Goal: Task Accomplishment & Management: Manage account settings

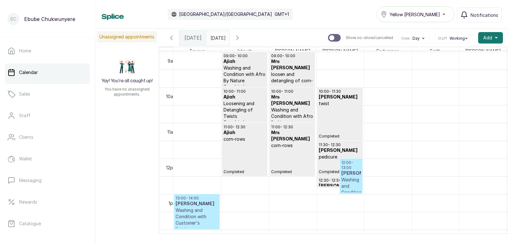
drag, startPoint x: 290, startPoint y: 105, endPoint x: 295, endPoint y: 124, distance: 19.6
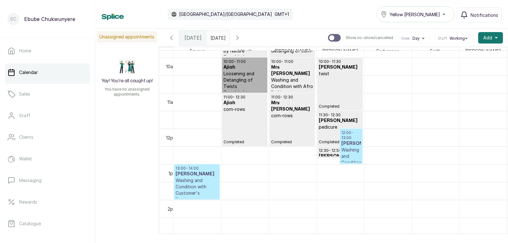
scroll to position [367, 0]
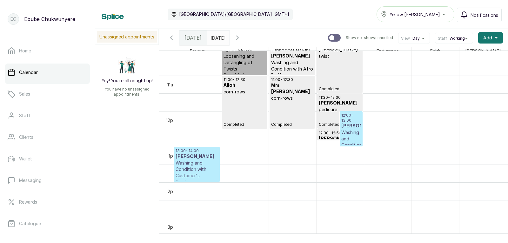
drag, startPoint x: 225, startPoint y: 122, endPoint x: 222, endPoint y: 144, distance: 22.1
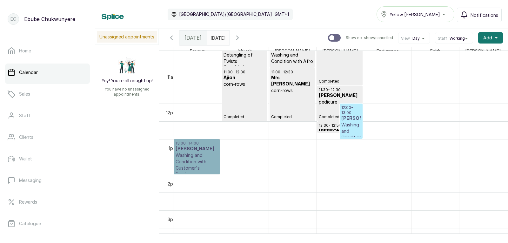
drag, startPoint x: 200, startPoint y: 163, endPoint x: 188, endPoint y: 174, distance: 16.6
click at [188, 174] on link "13:00 - 14:00 [PERSON_NAME] and Condition with Customer's Product Confirmed" at bounding box center [197, 156] width 46 height 35
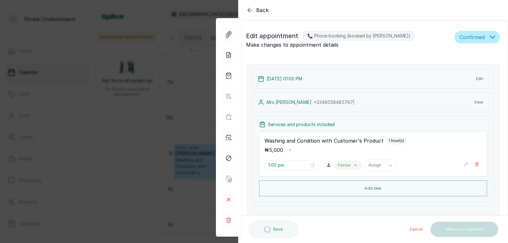
click at [189, 173] on div "Back Appointment Details Edit appointment 📞 Phone booking (booked by [PERSON_NA…" at bounding box center [254, 121] width 508 height 243
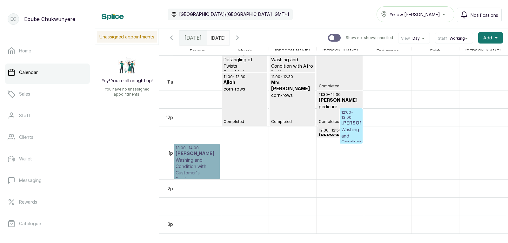
click at [202, 158] on link "13:00 - 14:00 [PERSON_NAME] and Condition with Customer's Product Confirmed" at bounding box center [197, 161] width 46 height 35
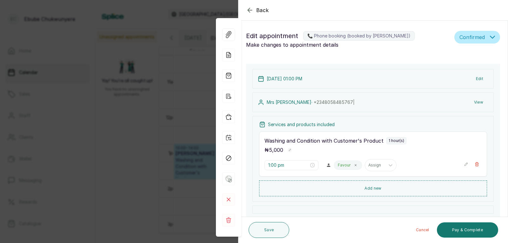
click at [194, 172] on div "Back Appointment Details Edit appointment 📞 Phone booking (booked by [PERSON_NA…" at bounding box center [254, 121] width 508 height 243
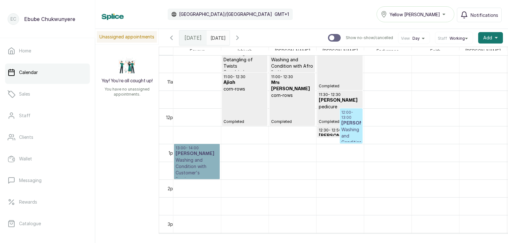
click at [201, 168] on link "13:00 - 14:00 [PERSON_NAME] and Condition with Customer's Product Confirmed" at bounding box center [197, 161] width 46 height 35
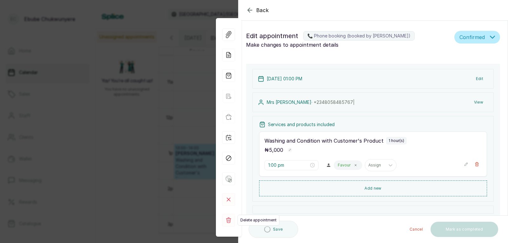
click at [226, 215] on rect at bounding box center [228, 220] width 13 height 13
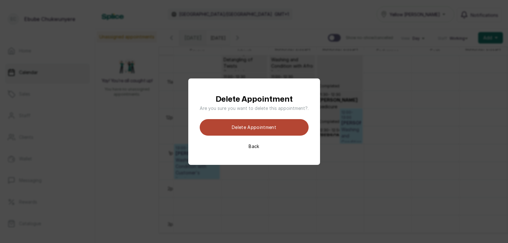
click at [260, 128] on button "Delete appointment" at bounding box center [254, 127] width 109 height 17
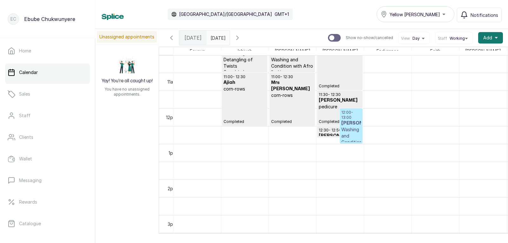
scroll to position [378, 0]
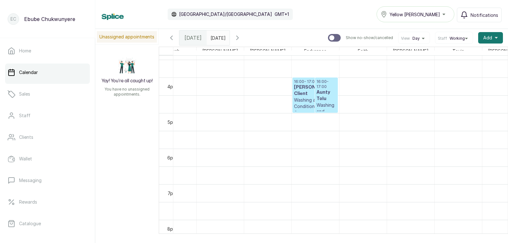
drag, startPoint x: 227, startPoint y: 147, endPoint x: 244, endPoint y: 118, distance: 33.5
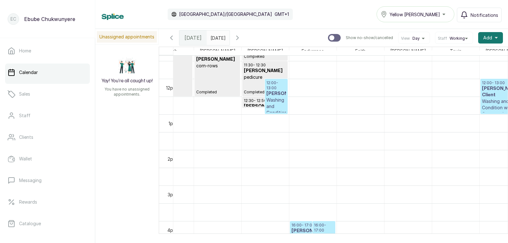
drag, startPoint x: 234, startPoint y: 129, endPoint x: 238, endPoint y: 112, distance: 17.0
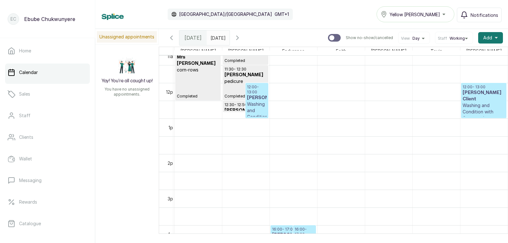
drag, startPoint x: 300, startPoint y: 122, endPoint x: 393, endPoint y: 127, distance: 93.3
click at [484, 36] on span "Add" at bounding box center [488, 38] width 9 height 6
click at [463, 54] on span "Add Appointment" at bounding box center [467, 55] width 61 height 8
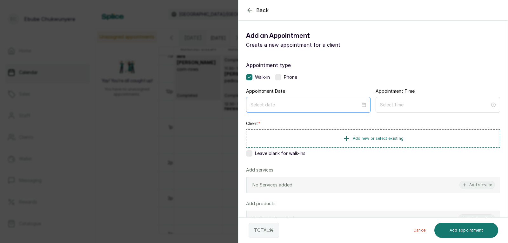
click at [265, 99] on div at bounding box center [308, 105] width 125 height 16
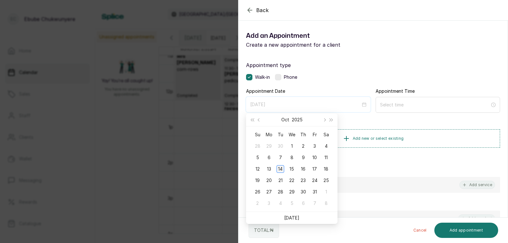
type input "[DATE]"
click at [281, 170] on div "14" at bounding box center [281, 169] width 8 height 8
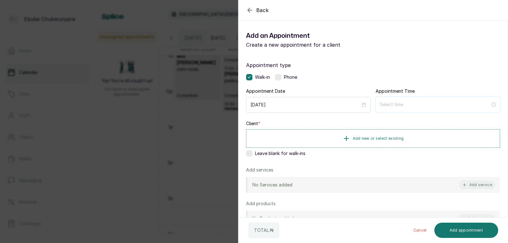
click at [425, 103] on input at bounding box center [435, 104] width 111 height 7
type input "12:00 am"
type input "1:00 am"
click at [378, 121] on div "12" at bounding box center [382, 120] width 15 height 9
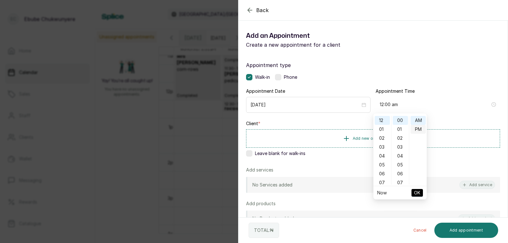
type input "12:00 pm"
click at [417, 130] on div "PM" at bounding box center [418, 129] width 15 height 9
click at [415, 193] on span "OK" at bounding box center [417, 193] width 6 height 12
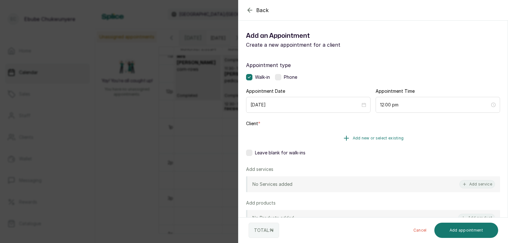
click at [388, 139] on span "Add new or select existing" at bounding box center [378, 138] width 51 height 5
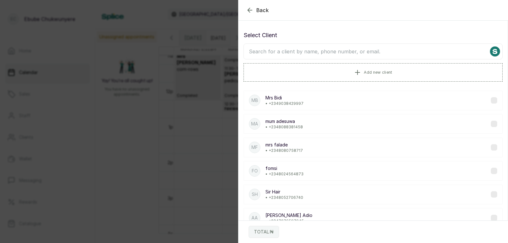
click at [393, 52] on input "text" at bounding box center [373, 52] width 259 height 16
type input "fun"
click at [342, 146] on div "[PERSON_NAME] client • [PHONE_NUMBER]" at bounding box center [373, 148] width 259 height 20
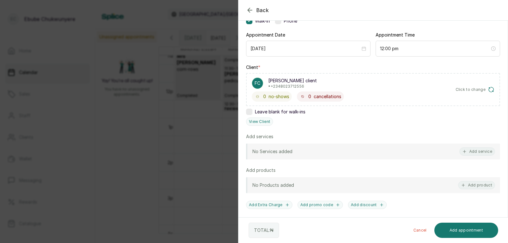
drag, startPoint x: 318, startPoint y: 121, endPoint x: 319, endPoint y: 147, distance: 25.8
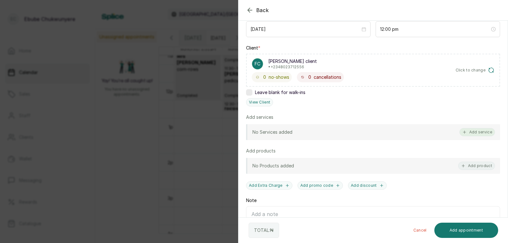
click at [476, 130] on button "Add service" at bounding box center [478, 132] width 36 height 8
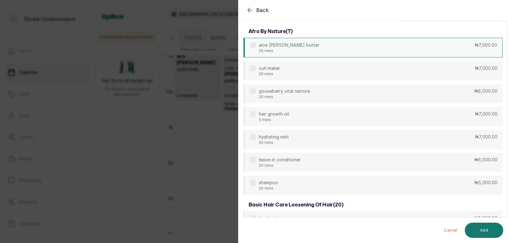
scroll to position [0, 0]
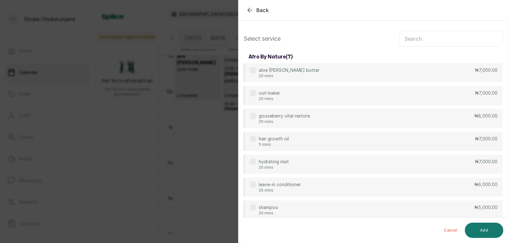
drag, startPoint x: 412, startPoint y: 119, endPoint x: 432, endPoint y: 51, distance: 70.9
click at [431, 37] on input "text" at bounding box center [451, 39] width 104 height 16
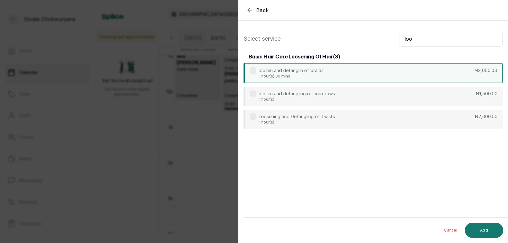
type input "loo"
click at [374, 73] on div "loosen and detanglin of braids 1 hour(s) 30 mins ₦3,000.00" at bounding box center [373, 73] width 259 height 20
click at [487, 231] on button "Add" at bounding box center [484, 230] width 38 height 15
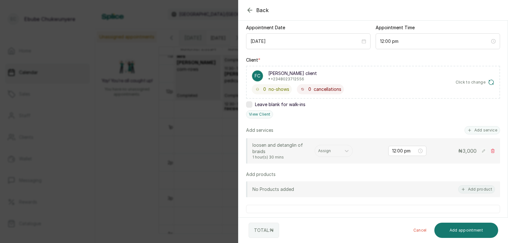
drag, startPoint x: 399, startPoint y: 137, endPoint x: 397, endPoint y: 157, distance: 19.8
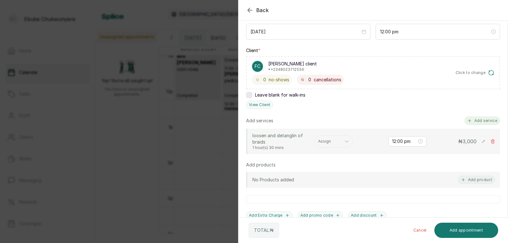
click at [471, 120] on button "Add service" at bounding box center [483, 121] width 36 height 8
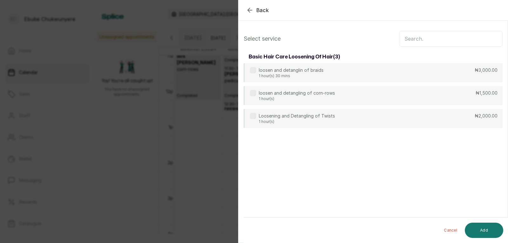
scroll to position [0, 0]
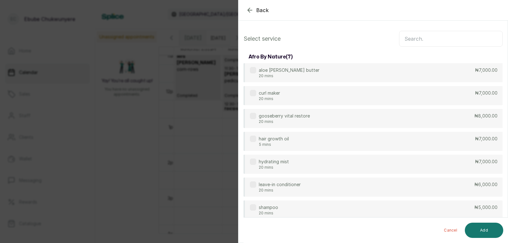
click at [439, 38] on input "text" at bounding box center [451, 39] width 104 height 16
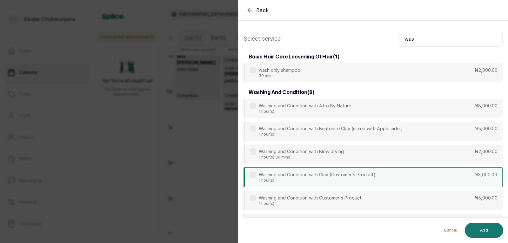
type input "was"
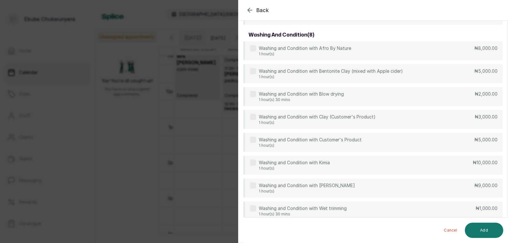
drag, startPoint x: 347, startPoint y: 176, endPoint x: 347, endPoint y: 186, distance: 9.9
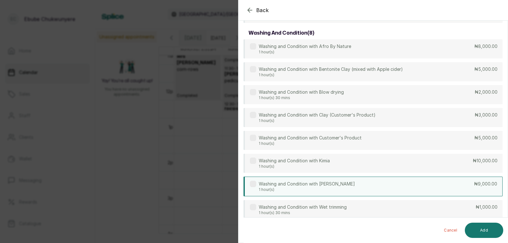
click at [347, 186] on div "Washing and Condition with [PERSON_NAME] 1 hour(s) ₦9,000.00" at bounding box center [373, 187] width 259 height 20
click at [473, 234] on button "Add" at bounding box center [484, 230] width 38 height 15
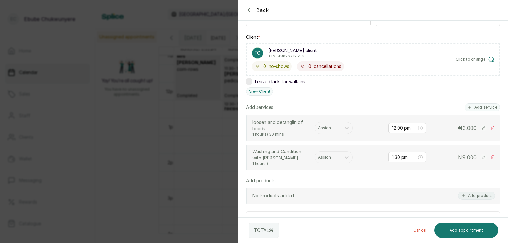
scroll to position [95, 0]
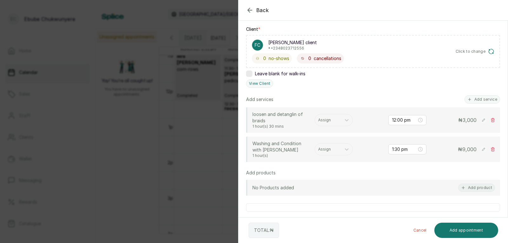
drag, startPoint x: 383, startPoint y: 172, endPoint x: 383, endPoint y: 187, distance: 15.6
click at [468, 100] on button "Add service" at bounding box center [483, 98] width 36 height 8
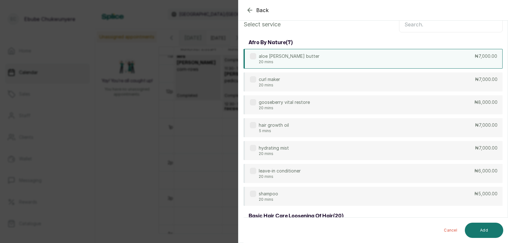
scroll to position [0, 0]
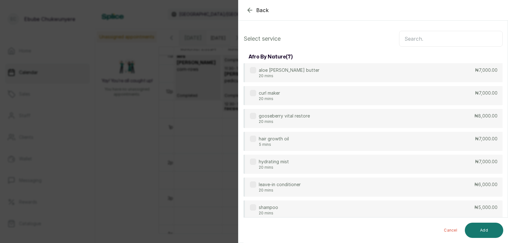
drag, startPoint x: 409, startPoint y: 105, endPoint x: 413, endPoint y: 52, distance: 52.9
click at [416, 41] on input "text" at bounding box center [451, 39] width 104 height 16
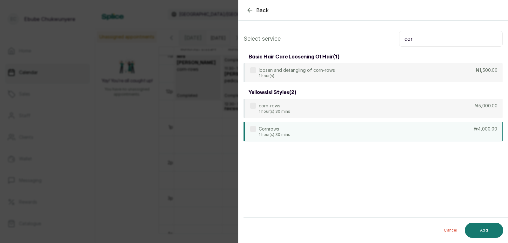
type input "cor"
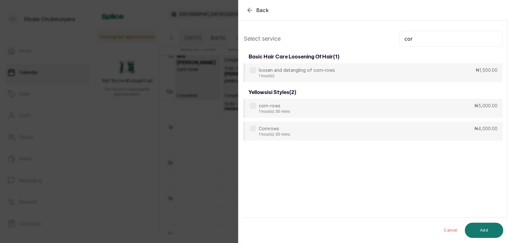
drag, startPoint x: 432, startPoint y: 138, endPoint x: 459, endPoint y: 161, distance: 35.8
click at [432, 138] on div "Cornrows 1 hour(s) 30 mins ₦4,000.00" at bounding box center [373, 131] width 259 height 19
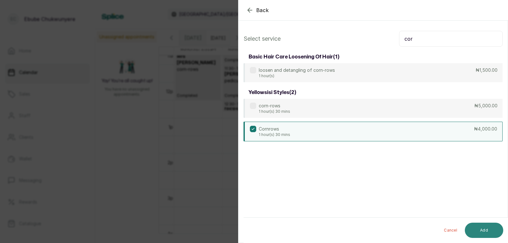
click at [495, 226] on button "Add" at bounding box center [484, 230] width 38 height 15
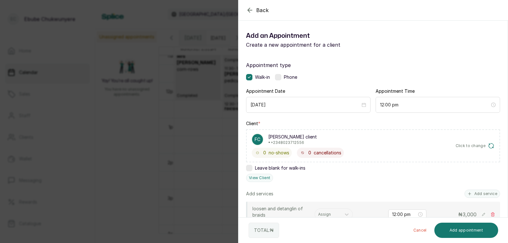
drag, startPoint x: 392, startPoint y: 111, endPoint x: 460, endPoint y: 193, distance: 106.3
click at [482, 195] on button "Add service" at bounding box center [483, 194] width 36 height 8
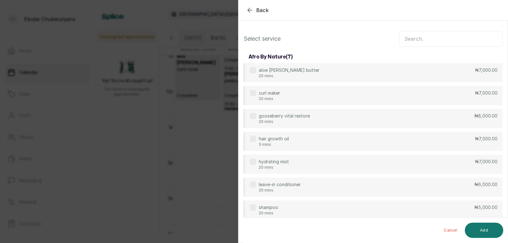
click at [408, 39] on input "text" at bounding box center [451, 39] width 104 height 16
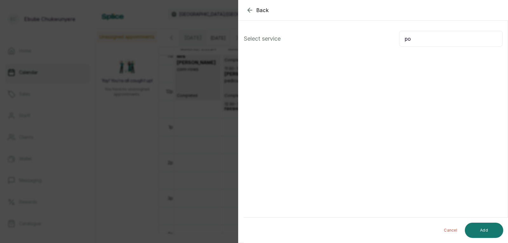
type input "p"
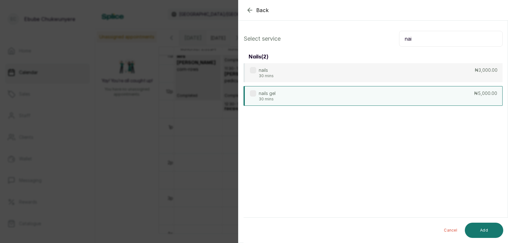
type input "nai"
click at [403, 98] on div "nails gel 30 mins ₦5,000.00" at bounding box center [373, 96] width 259 height 20
click at [490, 232] on button "Add" at bounding box center [484, 230] width 38 height 15
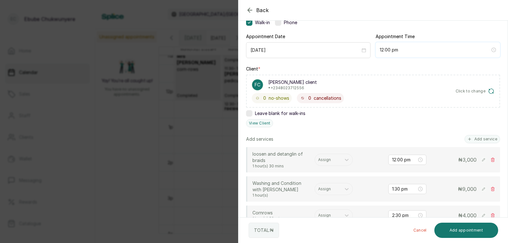
scroll to position [77, 0]
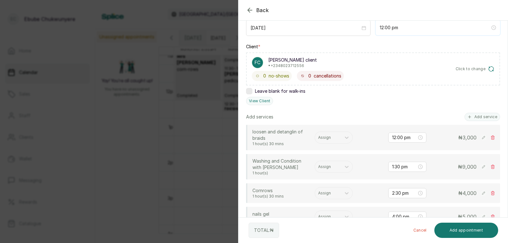
drag, startPoint x: 397, startPoint y: 106, endPoint x: 401, endPoint y: 131, distance: 25.5
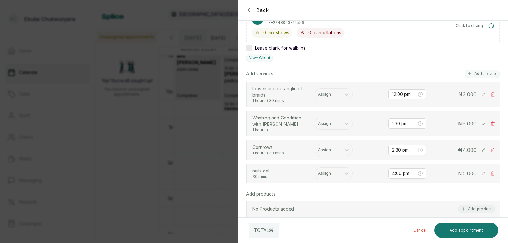
drag, startPoint x: 401, startPoint y: 131, endPoint x: 402, endPoint y: 146, distance: 14.6
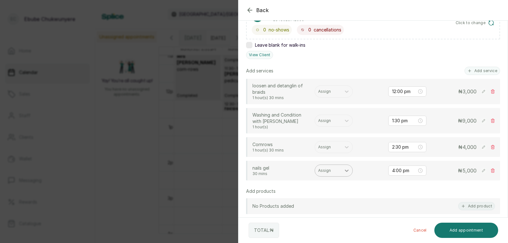
click at [346, 170] on icon at bounding box center [347, 170] width 6 height 6
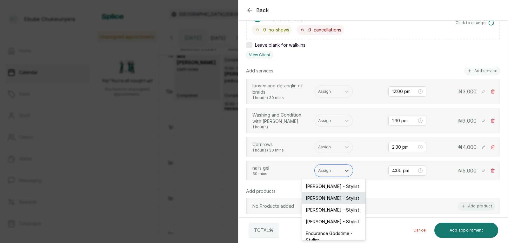
click at [323, 195] on div "[PERSON_NAME] - Stylist" at bounding box center [334, 198] width 64 height 12
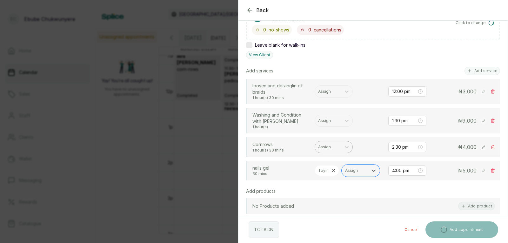
click at [338, 146] on div "Assign" at bounding box center [328, 147] width 26 height 8
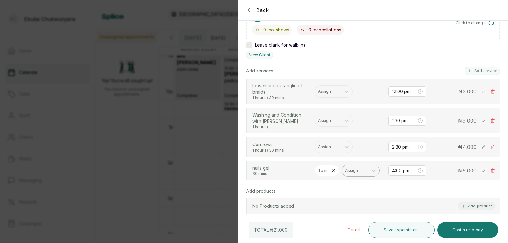
drag, startPoint x: 328, startPoint y: 179, endPoint x: 329, endPoint y: 185, distance: 6.1
click at [348, 148] on icon at bounding box center [347, 147] width 6 height 6
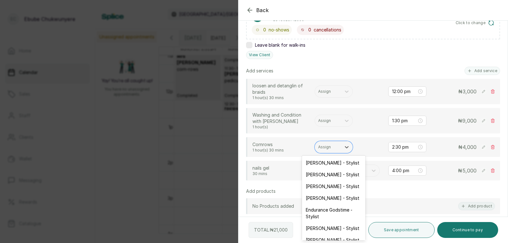
scroll to position [30, 0]
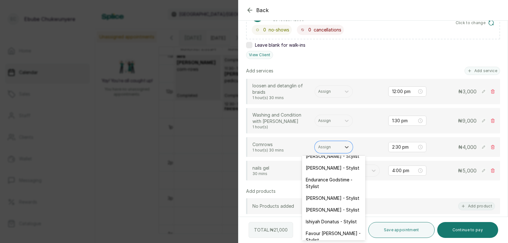
click at [343, 211] on div "[PERSON_NAME] - Stylist" at bounding box center [334, 210] width 64 height 12
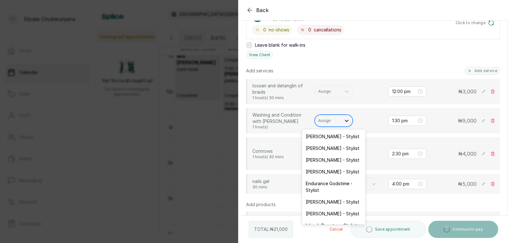
click at [343, 122] on div at bounding box center [346, 120] width 11 height 11
click at [348, 216] on div "[PERSON_NAME] - Stylist" at bounding box center [334, 214] width 64 height 12
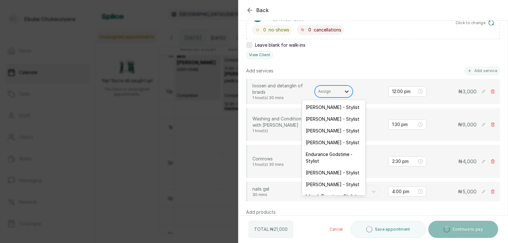
click at [342, 90] on div at bounding box center [346, 91] width 11 height 11
click at [325, 187] on div "[PERSON_NAME] - Stylist" at bounding box center [334, 185] width 64 height 12
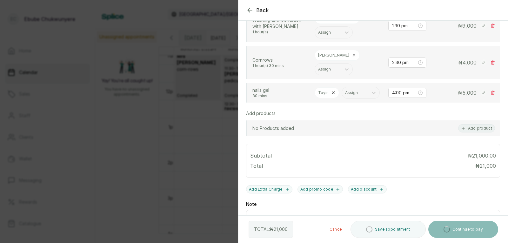
drag, startPoint x: 379, startPoint y: 116, endPoint x: 380, endPoint y: 137, distance: 20.7
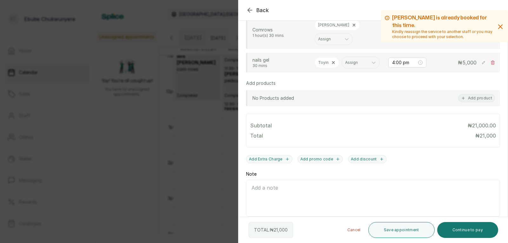
drag, startPoint x: 347, startPoint y: 151, endPoint x: 414, endPoint y: 169, distance: 70.2
click at [414, 163] on div "Add Extra Charge Add promo code Add discount" at bounding box center [373, 159] width 254 height 8
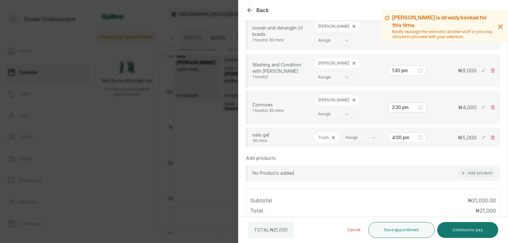
drag, startPoint x: 374, startPoint y: 119, endPoint x: 377, endPoint y: 101, distance: 18.9
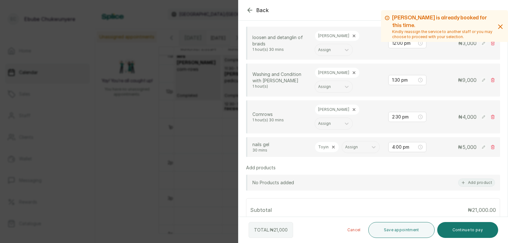
click at [481, 117] on rect at bounding box center [484, 117] width 6 height 6
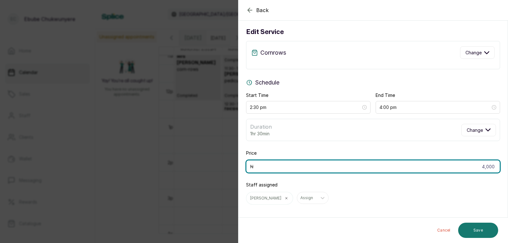
click at [463, 162] on input "4,000" at bounding box center [373, 166] width 254 height 13
type input "3,000"
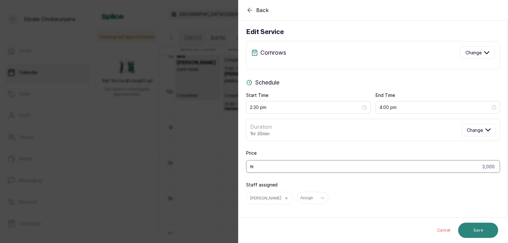
click at [474, 227] on button "Save" at bounding box center [479, 230] width 40 height 15
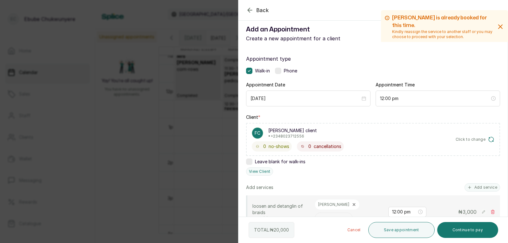
click at [282, 73] on label at bounding box center [278, 71] width 6 height 6
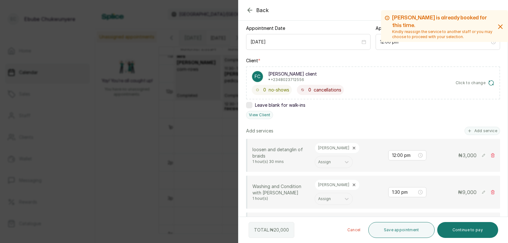
drag, startPoint x: 355, startPoint y: 121, endPoint x: 377, endPoint y: 132, distance: 24.5
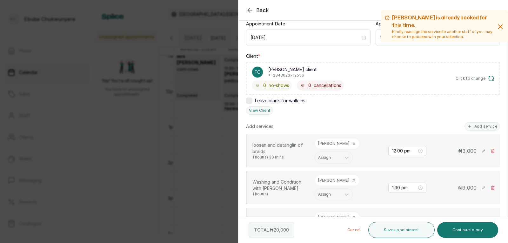
click at [481, 153] on rect at bounding box center [484, 151] width 6 height 6
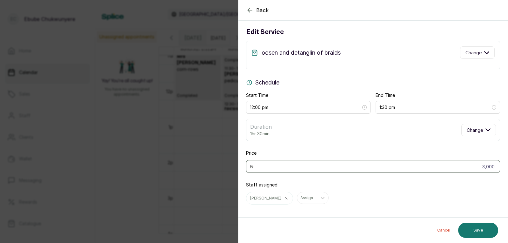
scroll to position [6, 0]
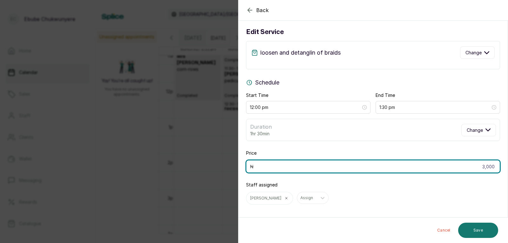
click at [477, 166] on input "3,000" at bounding box center [373, 166] width 254 height 13
type input "5,000"
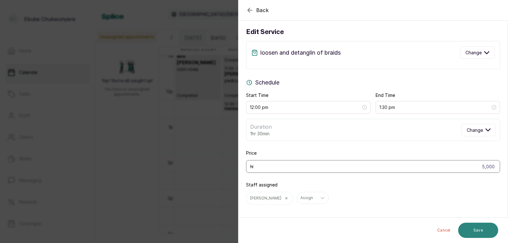
click at [485, 233] on button "Save" at bounding box center [479, 230] width 40 height 15
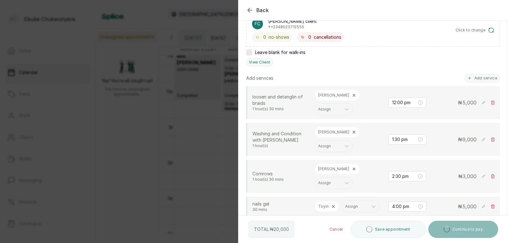
drag, startPoint x: 371, startPoint y: 92, endPoint x: 369, endPoint y: 108, distance: 16.7
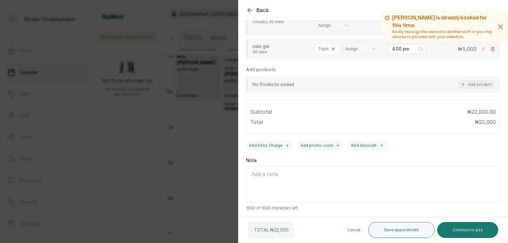
scroll to position [288, 0]
drag, startPoint x: 370, startPoint y: 110, endPoint x: 392, endPoint y: 145, distance: 40.8
drag, startPoint x: 415, startPoint y: 96, endPoint x: 433, endPoint y: 136, distance: 43.2
click at [476, 228] on button "Continue to pay" at bounding box center [468, 230] width 61 height 16
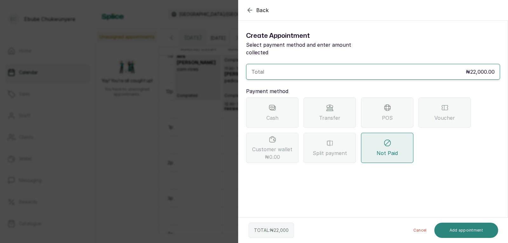
scroll to position [0, 0]
click at [390, 104] on icon at bounding box center [388, 108] width 8 height 8
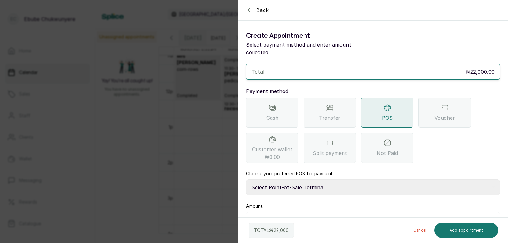
click at [358, 180] on select "Select Point-of-Sale Terminal FCMB - POS First City Monument Bank Providus - PO…" at bounding box center [373, 188] width 254 height 16
select select "aa2ad0f0-a10e-4f4c-bd19-89f63e8f7bd1"
click at [246, 180] on select "Select Point-of-Sale Terminal FCMB - POS First City Monument Bank Providus - PO…" at bounding box center [373, 188] width 254 height 16
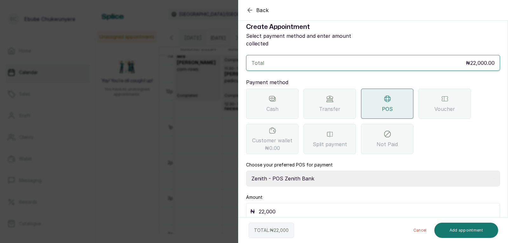
scroll to position [9, 0]
drag, startPoint x: 321, startPoint y: 132, endPoint x: 324, endPoint y: 165, distance: 33.5
drag, startPoint x: 276, startPoint y: 160, endPoint x: 283, endPoint y: 180, distance: 21.1
click at [476, 229] on button "Add appointment" at bounding box center [467, 230] width 64 height 15
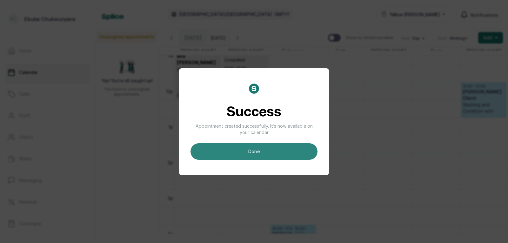
click at [316, 153] on button "done" at bounding box center [254, 151] width 127 height 17
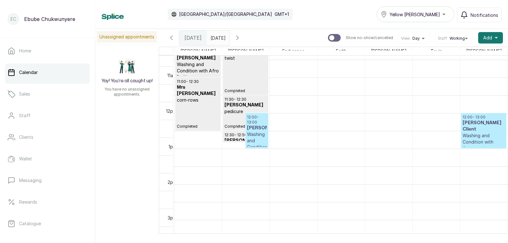
scroll to position [370, 0]
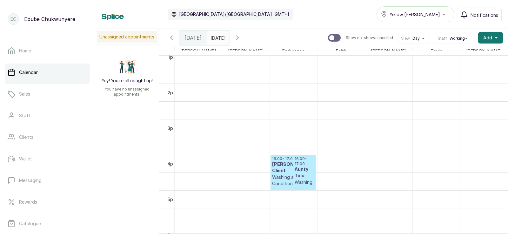
drag, startPoint x: 282, startPoint y: 156, endPoint x: 299, endPoint y: 178, distance: 28.1
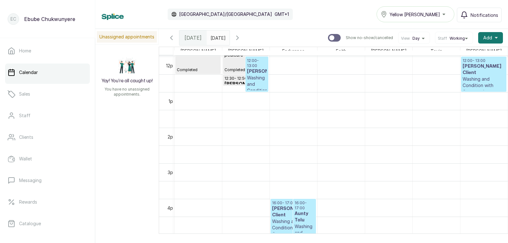
drag, startPoint x: 301, startPoint y: 143, endPoint x: 300, endPoint y: 131, distance: 12.1
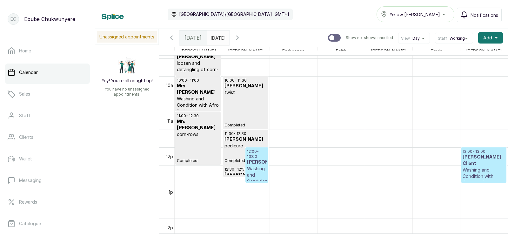
drag, startPoint x: 299, startPoint y: 131, endPoint x: 299, endPoint y: 116, distance: 14.6
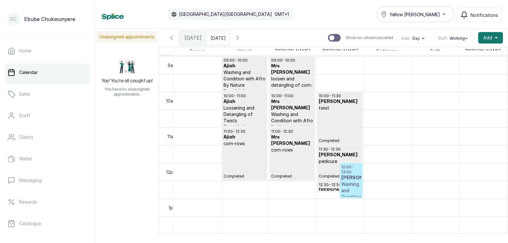
drag, startPoint x: 299, startPoint y: 118, endPoint x: 269, endPoint y: 130, distance: 32.0
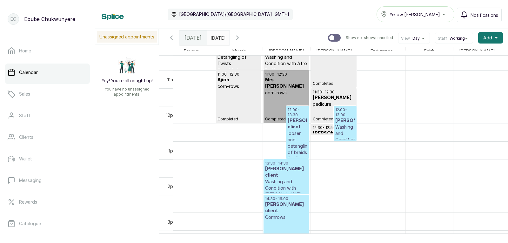
drag, startPoint x: 290, startPoint y: 162, endPoint x: 297, endPoint y: 177, distance: 16.9
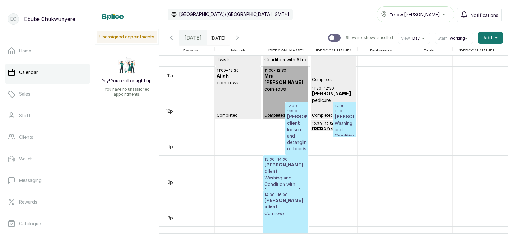
click at [299, 140] on p "loosen and detanglin of braids" at bounding box center [297, 138] width 20 height 25
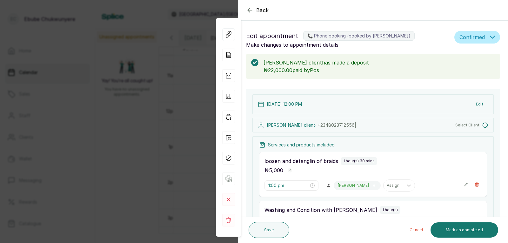
type input "12:00 pm"
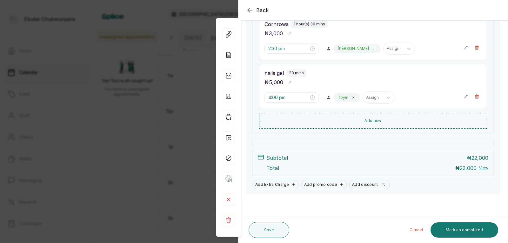
drag, startPoint x: 318, startPoint y: 130, endPoint x: 331, endPoint y: 166, distance: 37.5
click at [479, 229] on button "Mark as completed" at bounding box center [465, 229] width 68 height 15
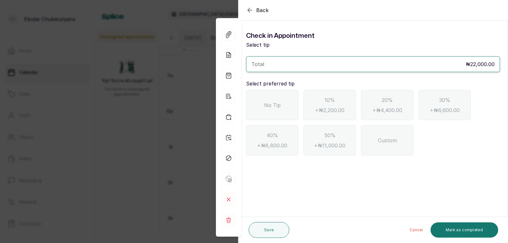
click at [278, 102] on span "No Tip" at bounding box center [272, 105] width 17 height 8
drag, startPoint x: 376, startPoint y: 153, endPoint x: 400, endPoint y: 190, distance: 44.2
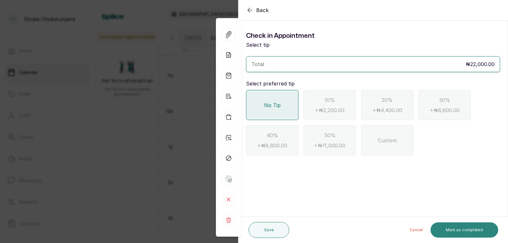
click at [465, 225] on button "Mark as completed" at bounding box center [465, 229] width 68 height 15
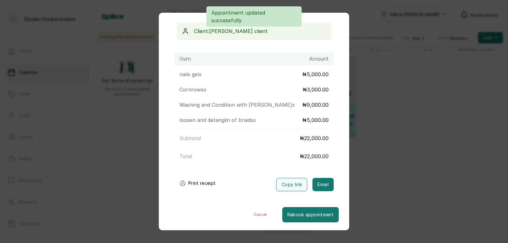
drag, startPoint x: 255, startPoint y: 93, endPoint x: 271, endPoint y: 123, distance: 34.0
click at [290, 177] on div "Transaction Details Booking ID: # SPqYsyKz Date: [DATE] ・ 12:00 PM Billed to: […" at bounding box center [254, 83] width 170 height 215
click at [268, 149] on div "Item Amount nails gel x ₦5,000.00 Cornrows x ₦3,000.00 Washing and Condition wi…" at bounding box center [254, 108] width 170 height 110
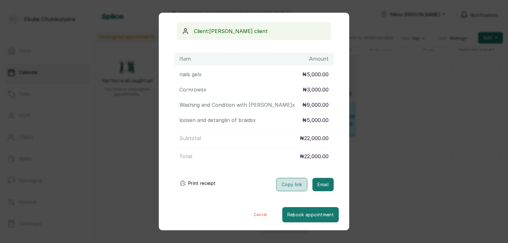
click at [290, 180] on button "Copy link" at bounding box center [291, 184] width 31 height 13
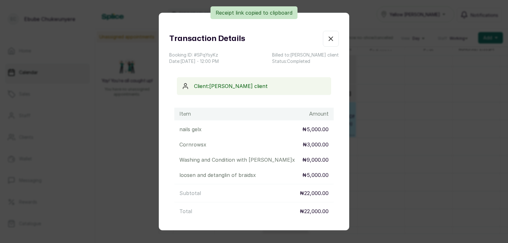
drag, startPoint x: 284, startPoint y: 103, endPoint x: 296, endPoint y: 73, distance: 32.3
drag, startPoint x: 313, startPoint y: 63, endPoint x: 279, endPoint y: 74, distance: 36.2
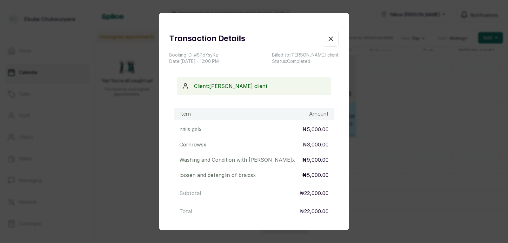
drag, startPoint x: 279, startPoint y: 74, endPoint x: 324, endPoint y: 37, distance: 58.0
click at [329, 37] on icon "button" at bounding box center [331, 39] width 4 height 4
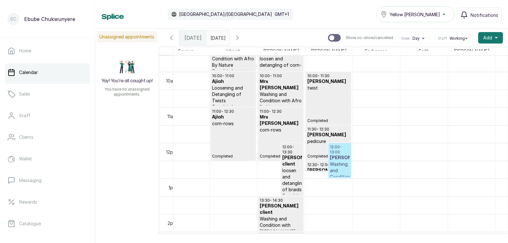
scroll to position [295, 0]
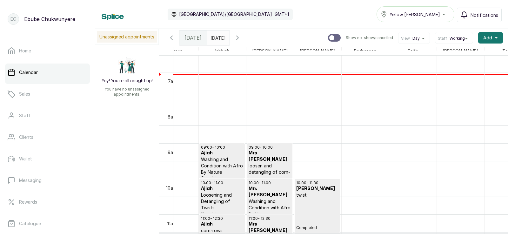
drag, startPoint x: 330, startPoint y: 160, endPoint x: 340, endPoint y: 130, distance: 31.8
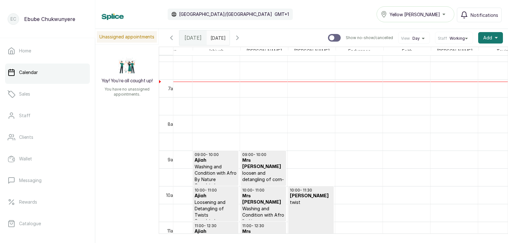
scroll to position [0, 29]
drag, startPoint x: 344, startPoint y: 147, endPoint x: 351, endPoint y: 167, distance: 20.8
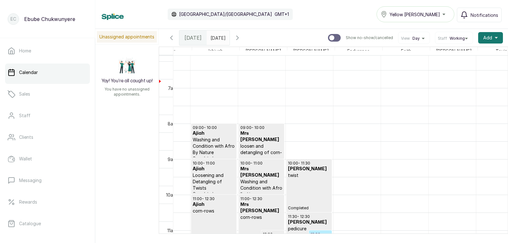
scroll to position [0, 31]
click at [484, 35] on span "Add" at bounding box center [488, 38] width 9 height 6
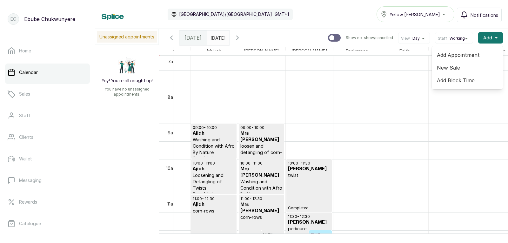
click at [474, 55] on span "Add Appointment" at bounding box center [467, 55] width 61 height 8
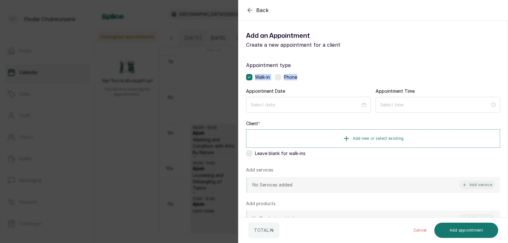
drag, startPoint x: 468, startPoint y: 67, endPoint x: 451, endPoint y: 79, distance: 20.8
click at [453, 78] on div "Appointment type Walk-in Phone Appointment Date Appointment Time Client * Add n…" at bounding box center [373, 182] width 269 height 257
click at [405, 50] on div "Add an Appointment Create a new appointment for a client" at bounding box center [373, 40] width 269 height 28
click at [280, 77] on label at bounding box center [278, 77] width 6 height 6
click at [309, 106] on input at bounding box center [305, 104] width 111 height 7
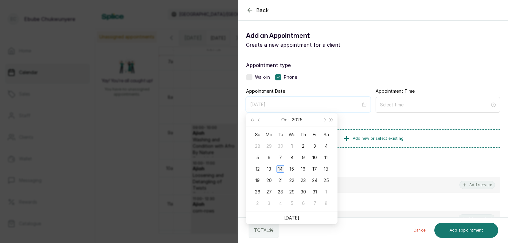
type input "[DATE]"
click at [280, 168] on div "14" at bounding box center [281, 169] width 8 height 8
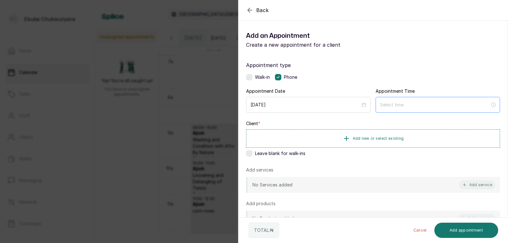
drag, startPoint x: 415, startPoint y: 100, endPoint x: 412, endPoint y: 102, distance: 3.4
click at [415, 100] on div at bounding box center [438, 105] width 125 height 16
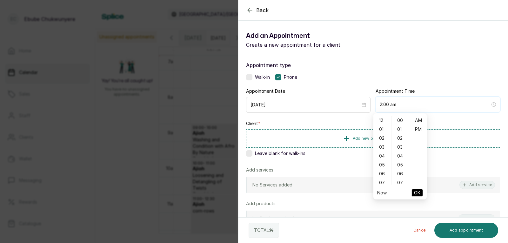
type input "3:00 am"
type input "12:00 am"
click at [379, 116] on div "12 01 02 03 04 05 06 07 08 09 10 11 00 01 02 03 04 05 06 07 08 09 10 11 12 13 1…" at bounding box center [400, 150] width 53 height 71
click at [381, 120] on div "12" at bounding box center [382, 120] width 15 height 9
type input "12:00 pm"
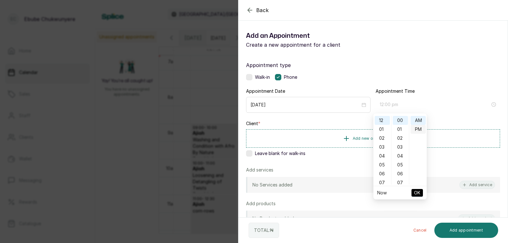
click at [415, 127] on div "PM" at bounding box center [418, 129] width 15 height 9
click at [415, 190] on span "OK" at bounding box center [417, 193] width 6 height 12
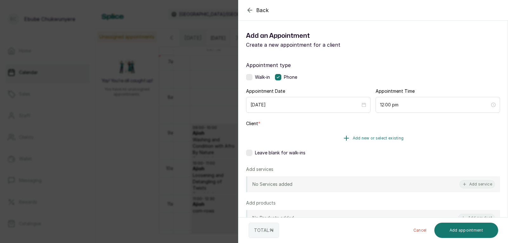
click at [365, 136] on span "Add new or select existing" at bounding box center [378, 138] width 51 height 5
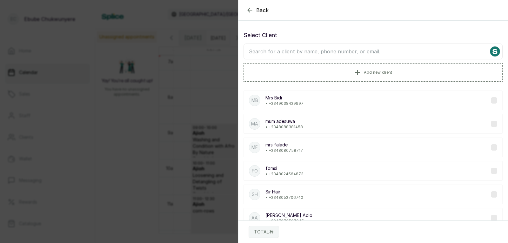
click at [341, 52] on input "text" at bounding box center [373, 52] width 259 height 16
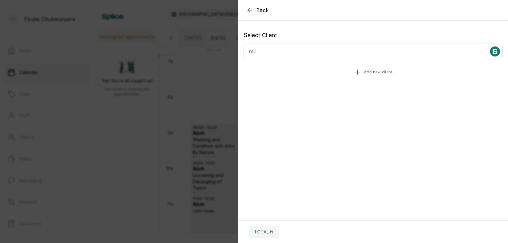
type input "m"
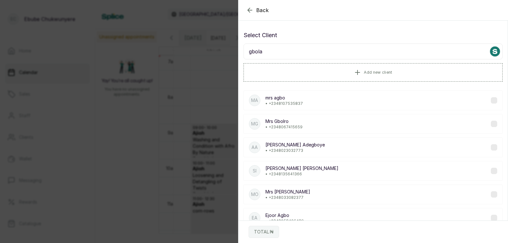
type input "gbola"
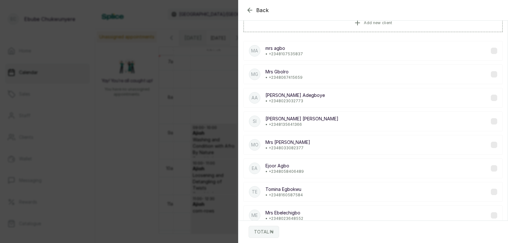
scroll to position [0, 0]
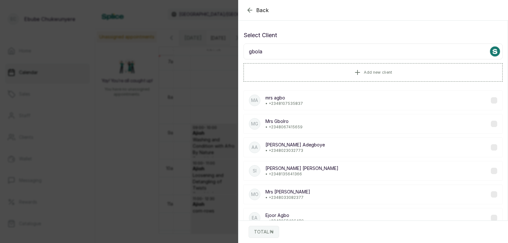
drag, startPoint x: 312, startPoint y: 84, endPoint x: 328, endPoint y: 23, distance: 62.4
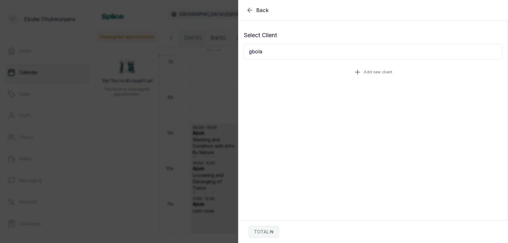
click at [393, 73] on button "Add new client" at bounding box center [373, 72] width 259 height 18
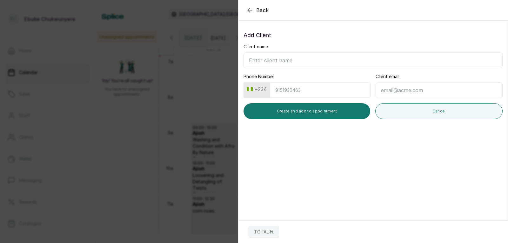
click at [339, 59] on input "Client name" at bounding box center [373, 60] width 259 height 16
type input "mummy gbolahan"
click at [332, 90] on input "Phone Number" at bounding box center [320, 90] width 101 height 16
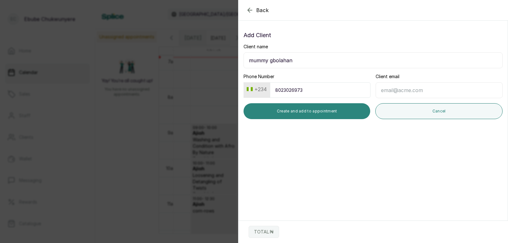
type input "8023026973"
click at [327, 107] on button "Create and add to appointment" at bounding box center [307, 111] width 127 height 16
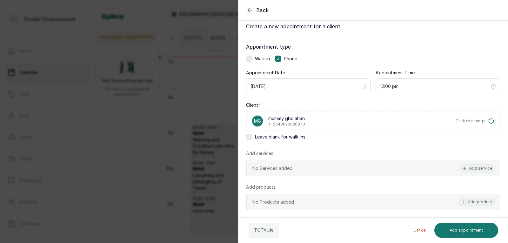
drag, startPoint x: 378, startPoint y: 159, endPoint x: 382, endPoint y: 184, distance: 26.0
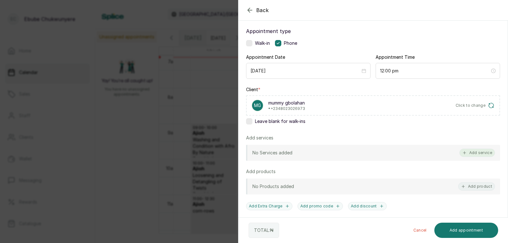
click at [474, 154] on button "Add service" at bounding box center [478, 153] width 36 height 8
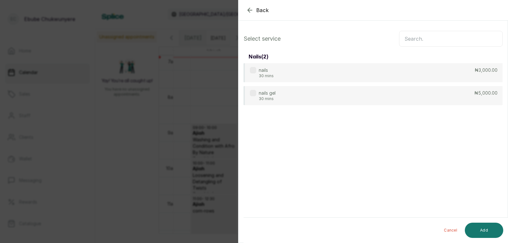
scroll to position [0, 0]
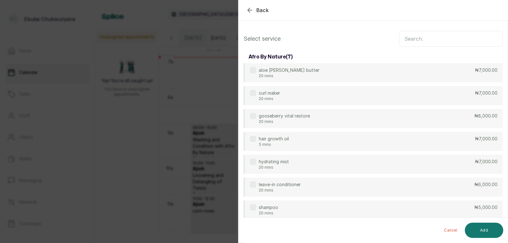
click at [468, 38] on input "text" at bounding box center [451, 39] width 104 height 16
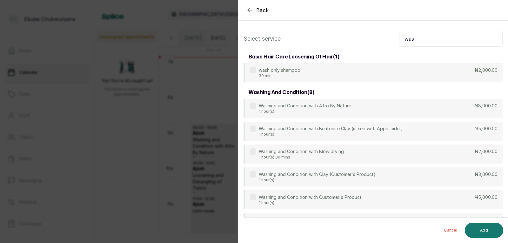
type input "was"
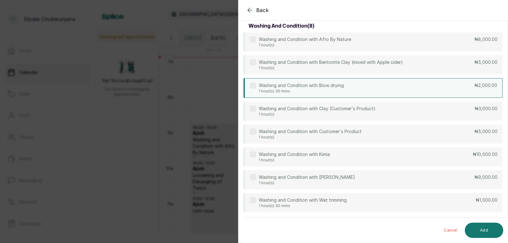
scroll to position [66, 0]
drag, startPoint x: 443, startPoint y: 94, endPoint x: 441, endPoint y: 101, distance: 7.1
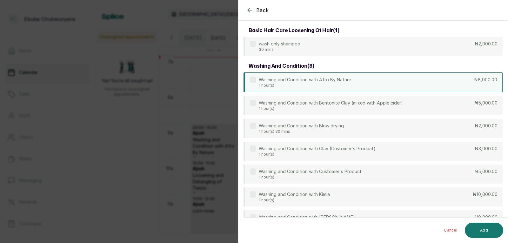
scroll to position [0, 0]
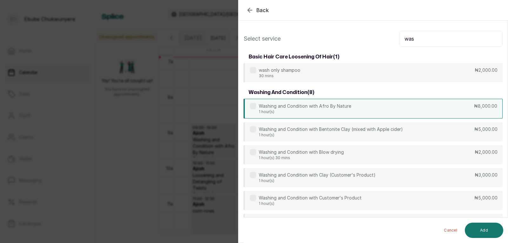
drag, startPoint x: 428, startPoint y: 115, endPoint x: 453, endPoint y: 75, distance: 46.9
click at [437, 104] on div "Washing and Condition with Afro By Nature 1 hour(s) ₦8,000.00" at bounding box center [373, 109] width 259 height 20
click at [482, 229] on button "Add" at bounding box center [484, 230] width 38 height 15
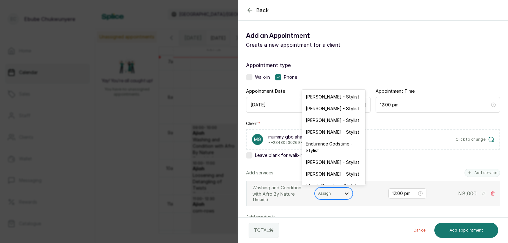
click at [346, 191] on icon at bounding box center [347, 193] width 6 height 6
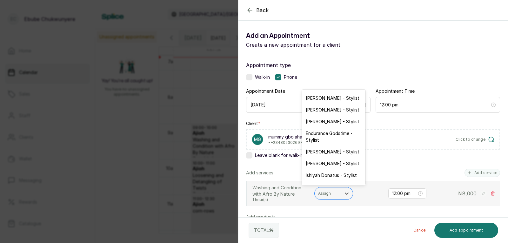
scroll to position [20, 0]
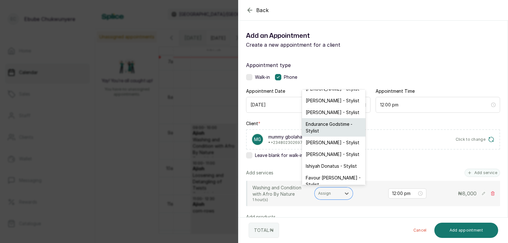
click at [324, 124] on div "Endurance Godstime - Stylist" at bounding box center [334, 127] width 64 height 18
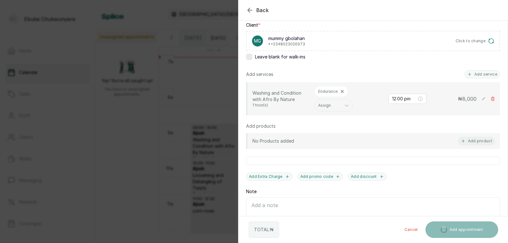
scroll to position [131, 0]
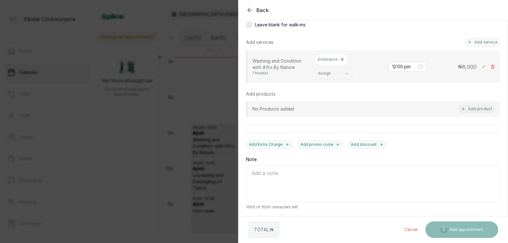
drag, startPoint x: 402, startPoint y: 172, endPoint x: 404, endPoint y: 199, distance: 27.7
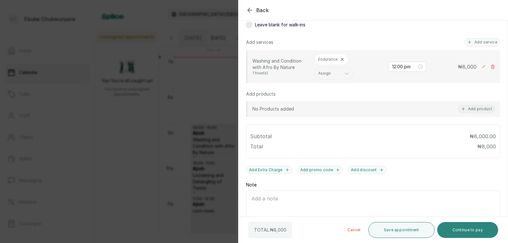
click at [470, 232] on button "Continue to pay" at bounding box center [468, 230] width 61 height 16
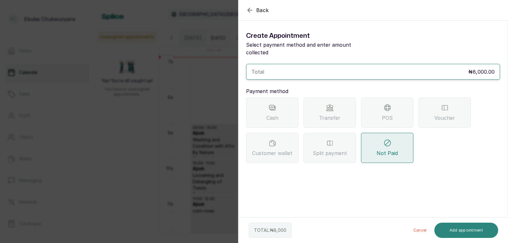
scroll to position [0, 0]
click at [389, 114] on span "POS" at bounding box center [387, 118] width 11 height 8
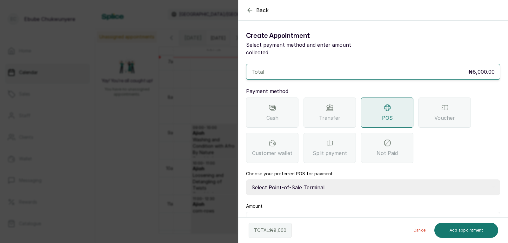
click at [320, 180] on select "Select Point-of-Sale Terminal FCMB - POS First City Monument Bank Providus - PO…" at bounding box center [373, 188] width 254 height 16
select select "aa2ad0f0-a10e-4f4c-bd19-89f63e8f7bd1"
click at [246, 180] on select "Select Point-of-Sale Terminal FCMB - POS First City Monument Bank Providus - PO…" at bounding box center [373, 188] width 254 height 16
click at [477, 228] on button "Add appointment" at bounding box center [467, 230] width 64 height 15
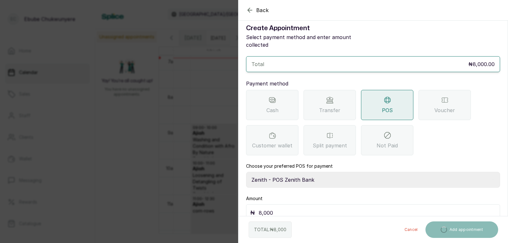
scroll to position [9, 0]
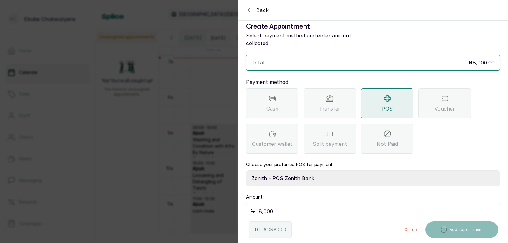
drag, startPoint x: 453, startPoint y: 167, endPoint x: 444, endPoint y: 187, distance: 22.5
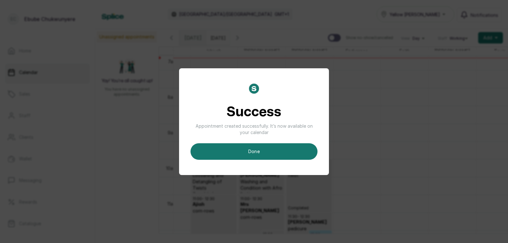
drag, startPoint x: 259, startPoint y: 149, endPoint x: 262, endPoint y: 149, distance: 3.6
click at [260, 150] on button "done" at bounding box center [254, 151] width 127 height 17
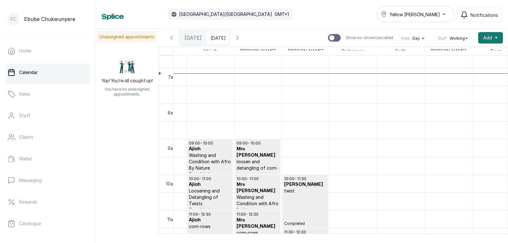
scroll to position [226, 0]
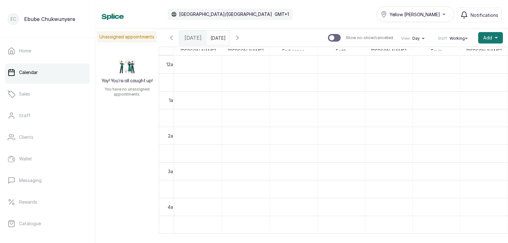
drag, startPoint x: 476, startPoint y: 78, endPoint x: 487, endPoint y: 53, distance: 27.2
click at [487, 38] on span "Add" at bounding box center [488, 38] width 9 height 6
click at [472, 54] on span "Add Appointment" at bounding box center [467, 55] width 61 height 8
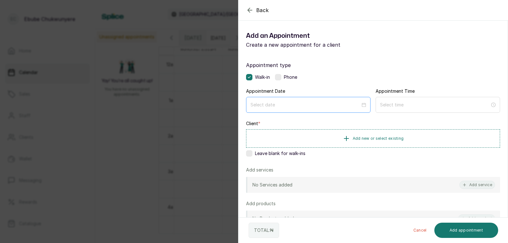
click at [338, 101] on div at bounding box center [308, 105] width 125 height 16
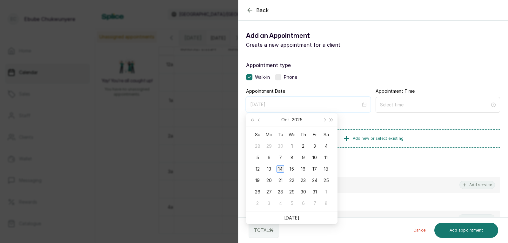
type input "[DATE]"
click at [283, 167] on div "14" at bounding box center [281, 169] width 8 height 8
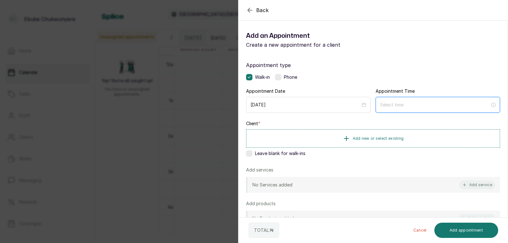
click at [414, 105] on input at bounding box center [435, 104] width 110 height 7
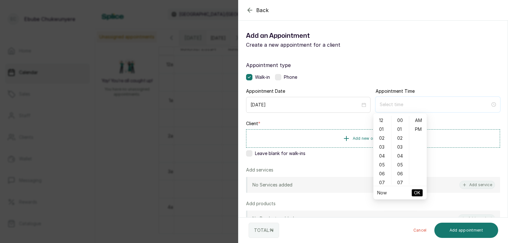
type input "12:00 am"
click at [385, 117] on div "12" at bounding box center [382, 120] width 15 height 9
click at [421, 127] on div "PM" at bounding box center [418, 129] width 15 height 9
type input "12:00 pm"
click at [417, 194] on span "OK" at bounding box center [417, 193] width 6 height 12
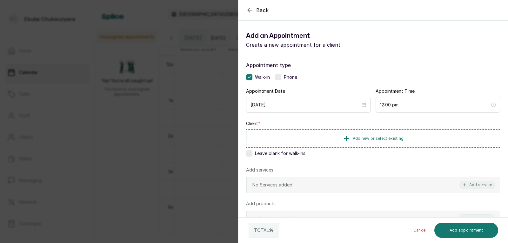
click at [282, 75] on label at bounding box center [278, 77] width 6 height 6
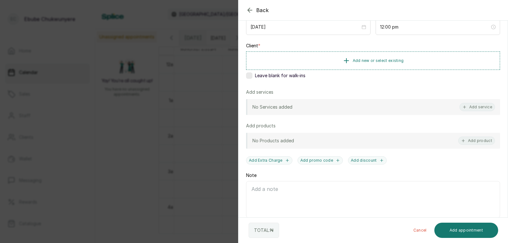
drag, startPoint x: 292, startPoint y: 74, endPoint x: 304, endPoint y: 95, distance: 24.8
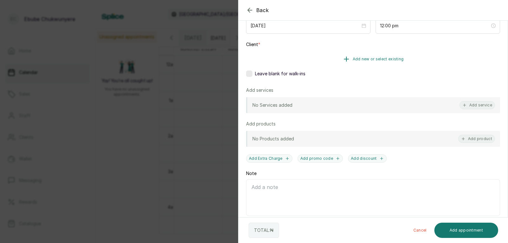
click at [343, 60] on icon "button" at bounding box center [347, 59] width 8 height 8
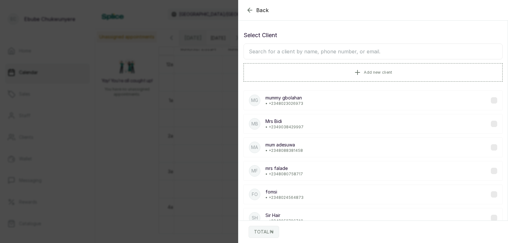
click at [308, 55] on input "text" at bounding box center [373, 52] width 259 height 16
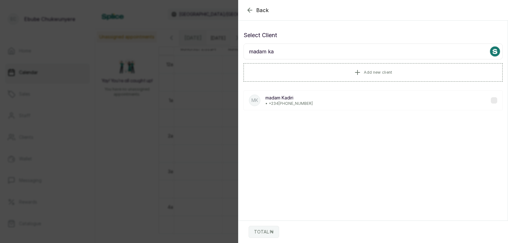
type input "madam ka"
click at [338, 92] on div "mK madam Kadiri • [PHONE_NUMBER]" at bounding box center [373, 101] width 259 height 20
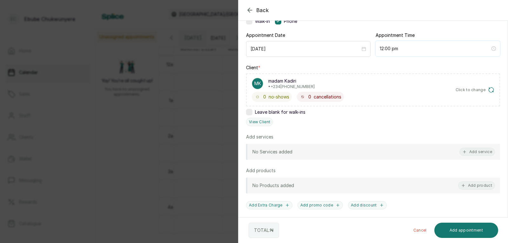
drag, startPoint x: 380, startPoint y: 107, endPoint x: 383, endPoint y: 134, distance: 27.2
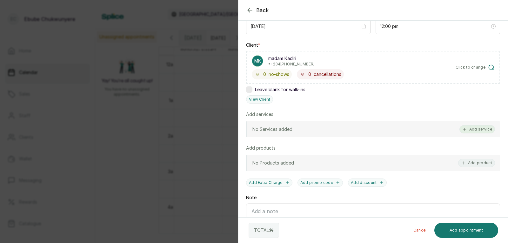
click at [477, 129] on button "Add service" at bounding box center [478, 129] width 36 height 8
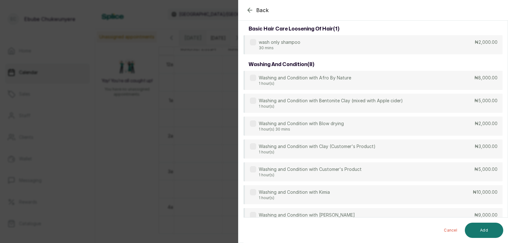
scroll to position [25, 0]
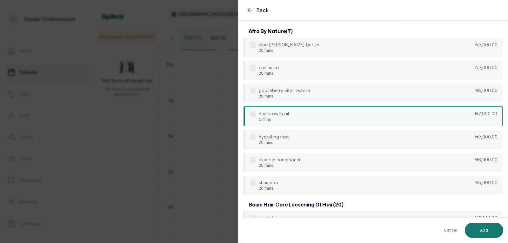
click at [454, 122] on div "hair growth oil 5 mins ₦7,000.00" at bounding box center [373, 116] width 259 height 20
click at [493, 229] on button "Add" at bounding box center [484, 230] width 38 height 15
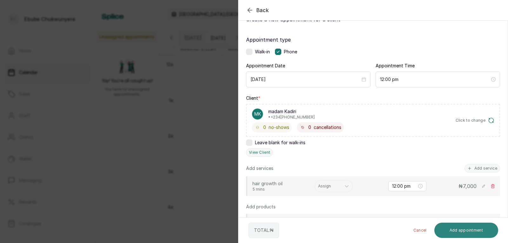
click at [467, 231] on button "Add appointment" at bounding box center [467, 230] width 64 height 15
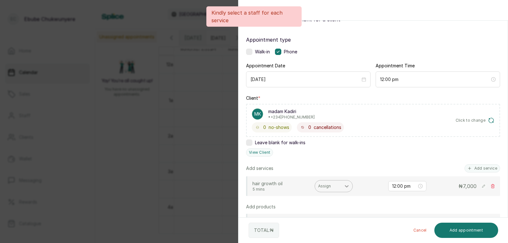
click at [348, 185] on icon at bounding box center [347, 186] width 6 height 6
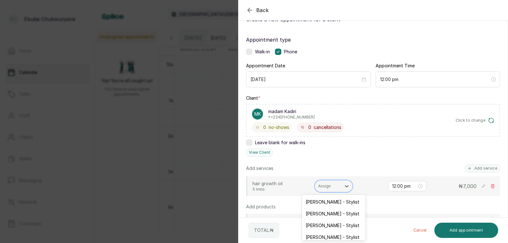
drag, startPoint x: 336, startPoint y: 227, endPoint x: 358, endPoint y: 223, distance: 22.2
click at [341, 226] on div "[PERSON_NAME] - Stylist" at bounding box center [334, 226] width 64 height 12
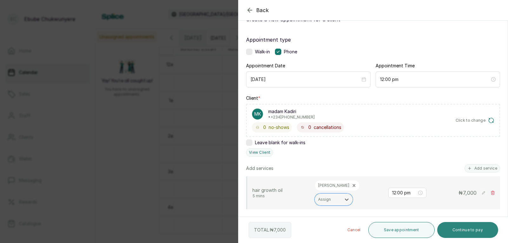
click at [476, 229] on button "Continue to pay" at bounding box center [468, 230] width 61 height 16
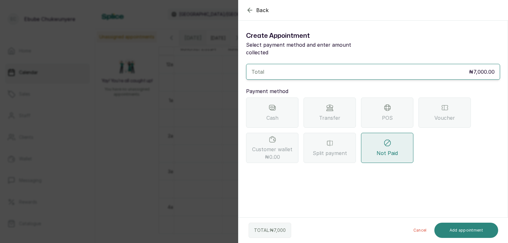
scroll to position [0, 0]
click at [472, 230] on button "Add appointment" at bounding box center [467, 230] width 64 height 15
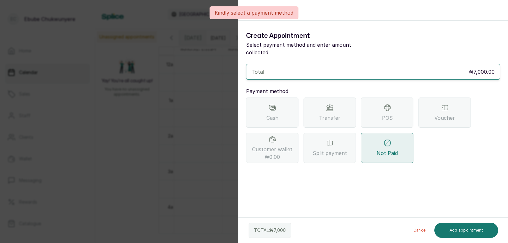
click at [397, 149] on span "Not Paid" at bounding box center [387, 153] width 21 height 8
click at [397, 141] on div "Not Paid" at bounding box center [387, 148] width 52 height 30
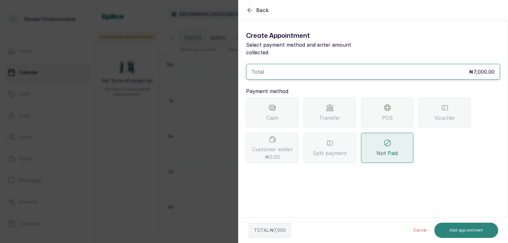
click at [467, 230] on button "Add appointment" at bounding box center [467, 230] width 64 height 15
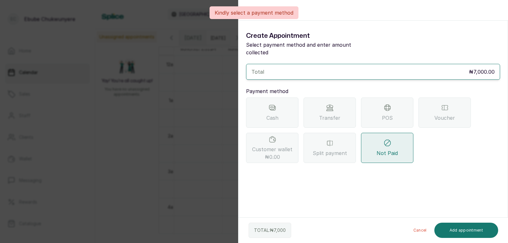
drag, startPoint x: 467, startPoint y: 230, endPoint x: 452, endPoint y: 221, distance: 17.2
click at [467, 229] on button "Add appointment" at bounding box center [467, 230] width 64 height 15
click at [391, 114] on span "POS" at bounding box center [387, 118] width 11 height 8
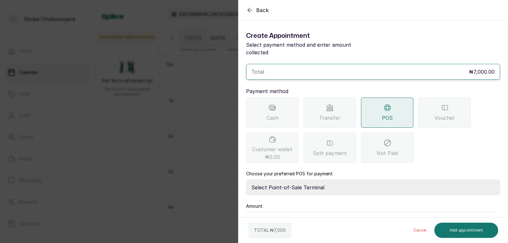
click at [391, 183] on select "Select Point-of-Sale Terminal FCMB - POS First City Monument Bank Providus - PO…" at bounding box center [373, 188] width 254 height 16
select select "aa2ad0f0-a10e-4f4c-bd19-89f63e8f7bd1"
click at [246, 180] on select "Select Point-of-Sale Terminal FCMB - POS First City Monument Bank Providus - PO…" at bounding box center [373, 188] width 254 height 16
click at [483, 233] on button "Add appointment" at bounding box center [467, 230] width 64 height 15
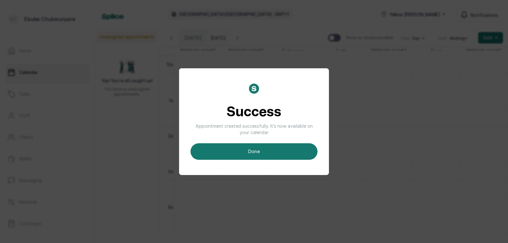
click at [258, 156] on button "done" at bounding box center [254, 151] width 127 height 17
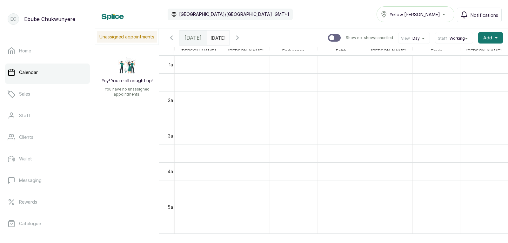
scroll to position [78, 0]
drag, startPoint x: 270, startPoint y: 80, endPoint x: 270, endPoint y: 117, distance: 36.6
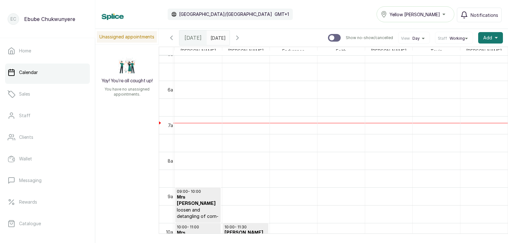
scroll to position [199, 0]
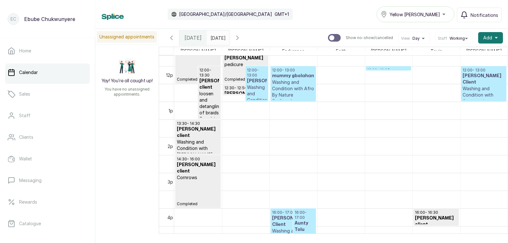
drag, startPoint x: 270, startPoint y: 117, endPoint x: 269, endPoint y: 146, distance: 29.3
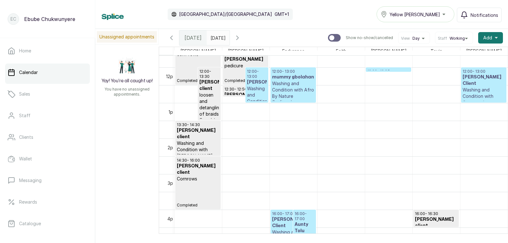
scroll to position [405, 104]
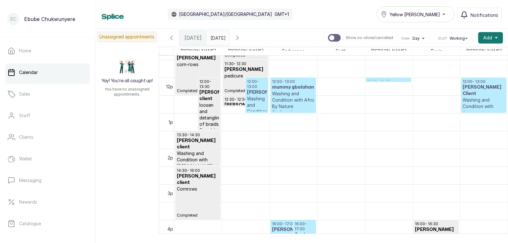
drag, startPoint x: 263, startPoint y: 142, endPoint x: 269, endPoint y: 127, distance: 16.1
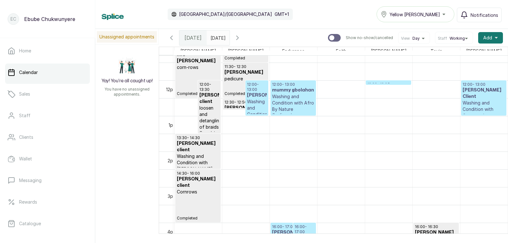
click at [285, 102] on div "16:00 - 17:00 [PERSON_NAME] Client Washing and Condition with Customer's Produc…" at bounding box center [293, 80] width 47 height 854
click at [283, 106] on p "Washing and Condition with Afro By Nature" at bounding box center [293, 102] width 42 height 19
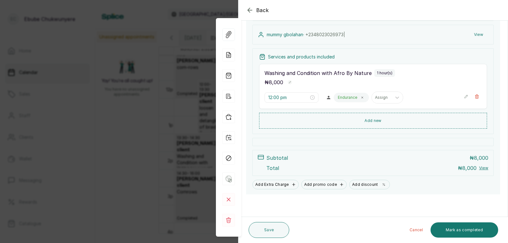
drag, startPoint x: 369, startPoint y: 112, endPoint x: 371, endPoint y: 155, distance: 43.2
drag, startPoint x: 452, startPoint y: 230, endPoint x: 447, endPoint y: 242, distance: 12.9
click at [447, 242] on div "Save Cancel Mark as completed" at bounding box center [374, 230] width 270 height 26
click at [447, 231] on button "Mark as completed" at bounding box center [465, 229] width 68 height 15
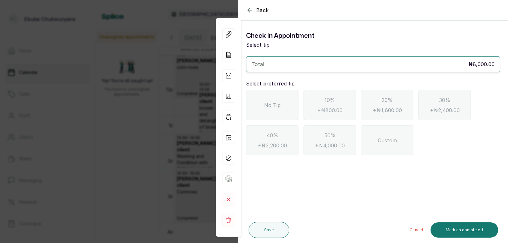
click at [273, 103] on span "No Tip" at bounding box center [272, 105] width 17 height 8
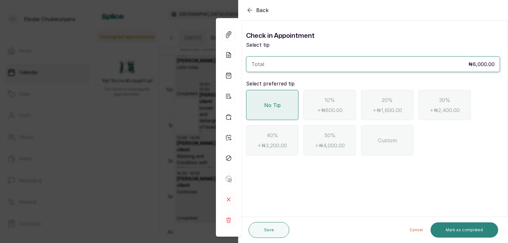
click at [464, 232] on button "Mark as completed" at bounding box center [465, 229] width 68 height 15
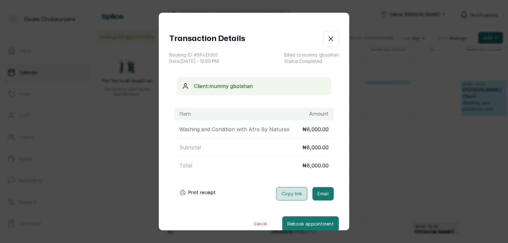
click at [285, 195] on button "Copy link" at bounding box center [291, 193] width 31 height 13
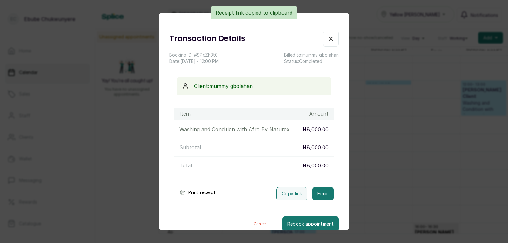
click at [327, 40] on icon "button" at bounding box center [331, 39] width 8 height 8
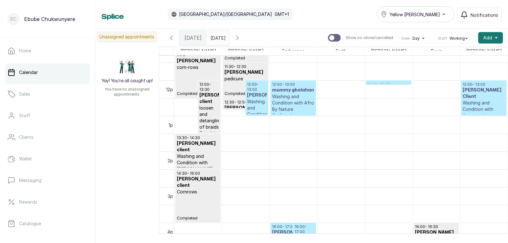
click at [291, 100] on p "Washing and Condition with Afro By Nature" at bounding box center [293, 102] width 42 height 19
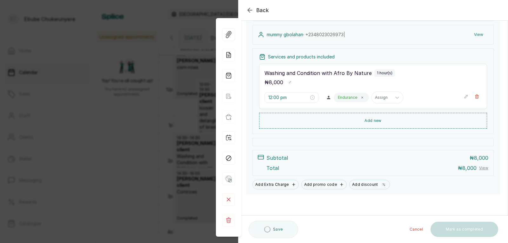
drag, startPoint x: 348, startPoint y: 169, endPoint x: 357, endPoint y: 204, distance: 36.5
click at [245, 10] on div "Back" at bounding box center [493, 10] width 508 height 20
click at [254, 8] on icon "button" at bounding box center [250, 10] width 8 height 8
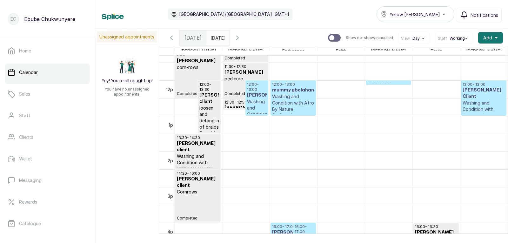
click at [288, 102] on p "Washing and Condition with Afro By Nature" at bounding box center [293, 102] width 42 height 19
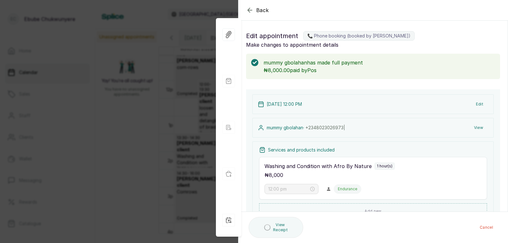
click at [254, 6] on div "Back" at bounding box center [493, 10] width 508 height 20
click at [251, 9] on icon "button" at bounding box center [250, 10] width 8 height 8
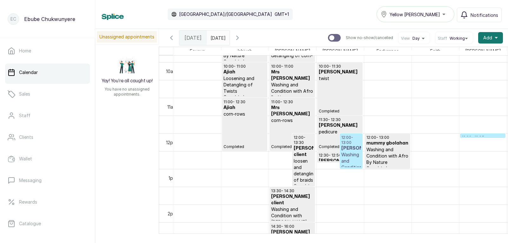
drag, startPoint x: 328, startPoint y: 139, endPoint x: 324, endPoint y: 164, distance: 25.2
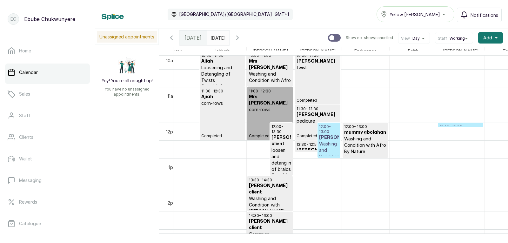
scroll to position [0, 55]
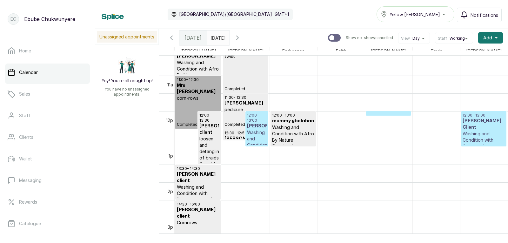
drag, startPoint x: 276, startPoint y: 98, endPoint x: 312, endPoint y: 111, distance: 38.4
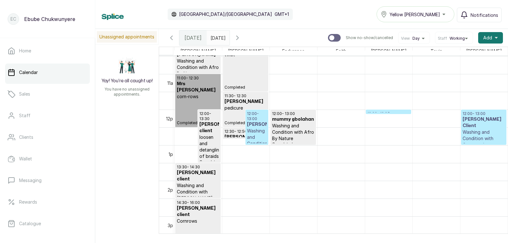
click at [366, 111] on div "12:00 - 12:05 madam Kadiri hair growth oil Confirmed" at bounding box center [388, 112] width 45 height 4
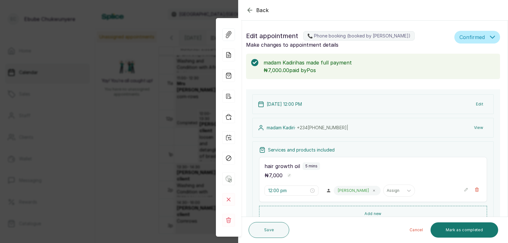
drag, startPoint x: 115, startPoint y: 102, endPoint x: 120, endPoint y: 101, distance: 5.1
click at [115, 102] on div "Back Appointment Details Edit appointment 📞 Phone booking (booked by Ebube Chuk…" at bounding box center [254, 121] width 508 height 243
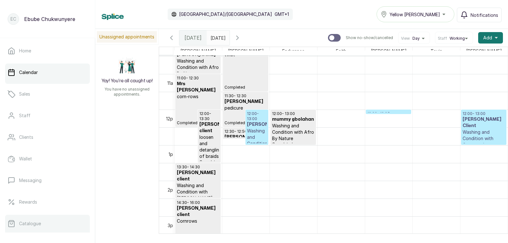
click at [24, 219] on link "Catalogue" at bounding box center [47, 224] width 85 height 18
